Goal: Find specific page/section: Find specific page/section

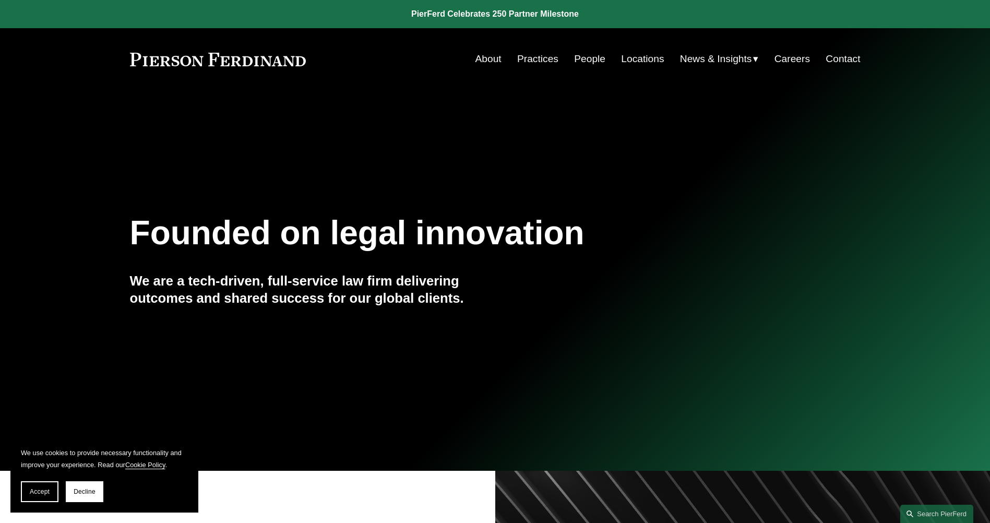
click at [641, 60] on link "Locations" at bounding box center [642, 59] width 43 height 20
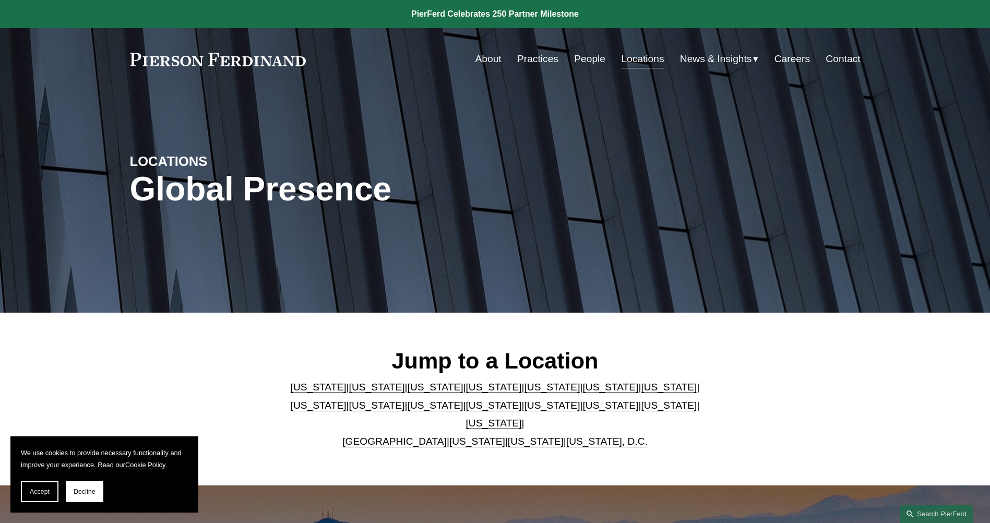
click at [641, 411] on link "[US_STATE]" at bounding box center [669, 405] width 56 height 11
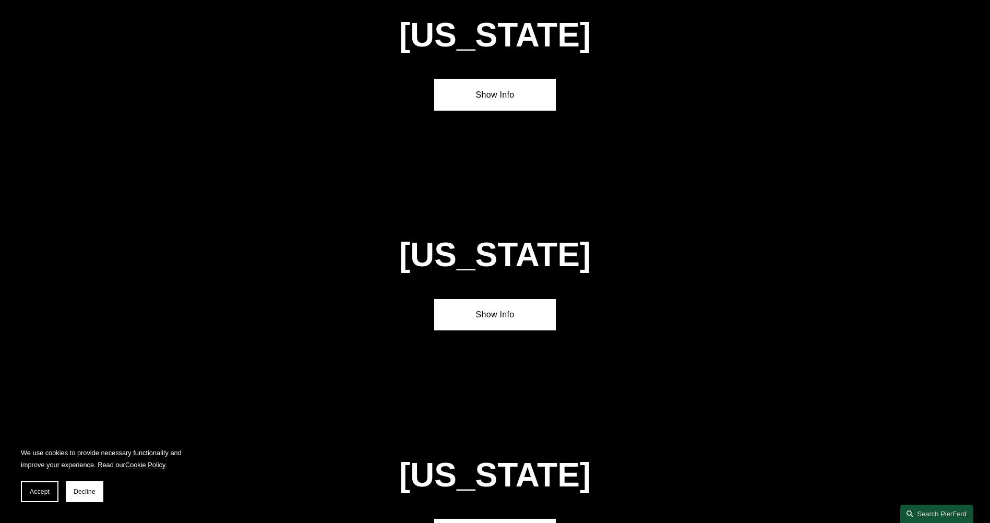
scroll to position [3345, 0]
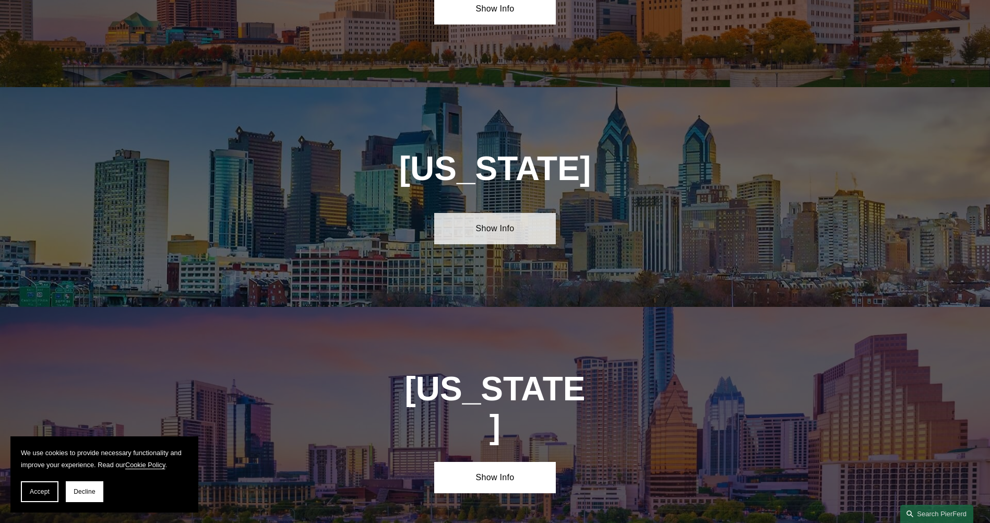
click at [498, 213] on link "Show Info" at bounding box center [495, 228] width 122 height 31
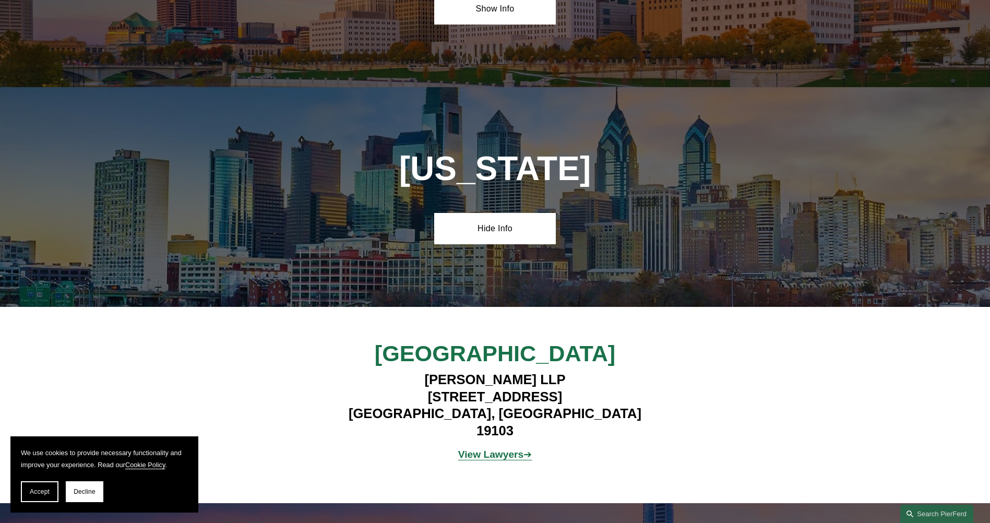
click at [501, 449] on strong "View Lawyers" at bounding box center [491, 454] width 66 height 11
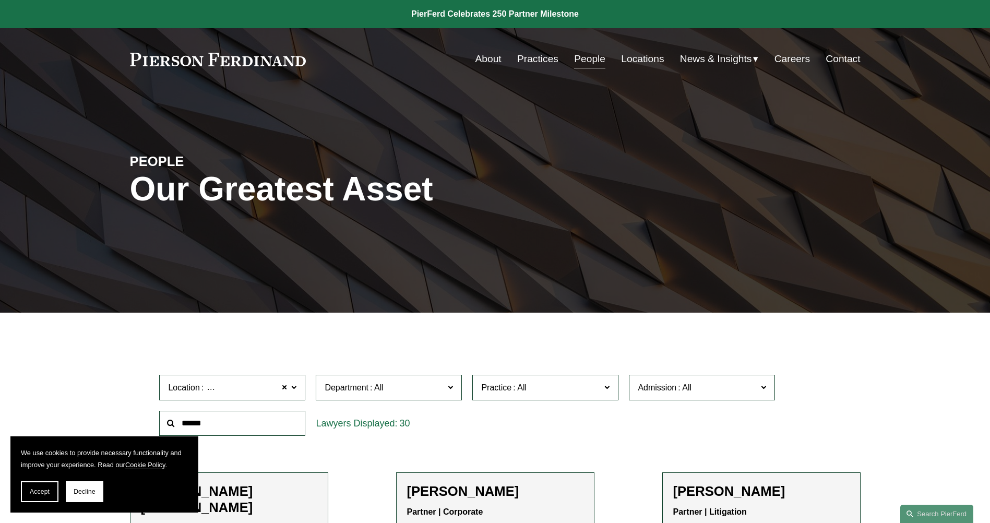
scroll to position [1487, 0]
